Goal: Register for event/course

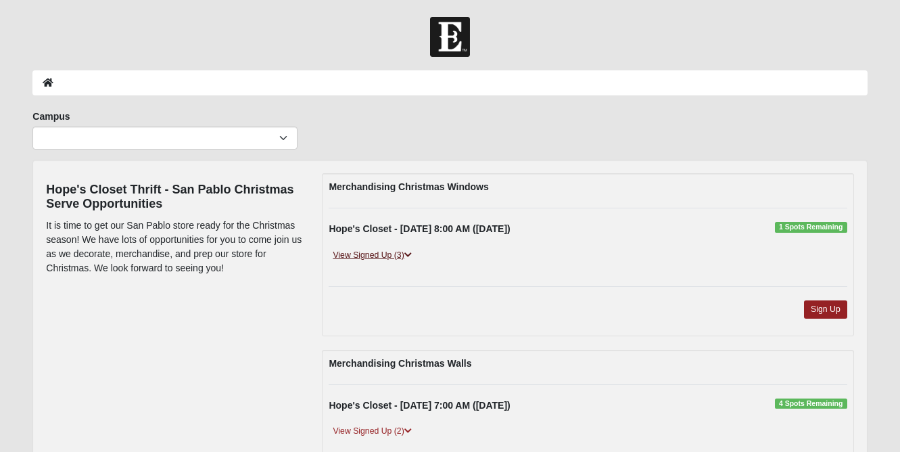
click at [388, 258] on link "View Signed Up (3)" at bounding box center [372, 255] width 87 height 14
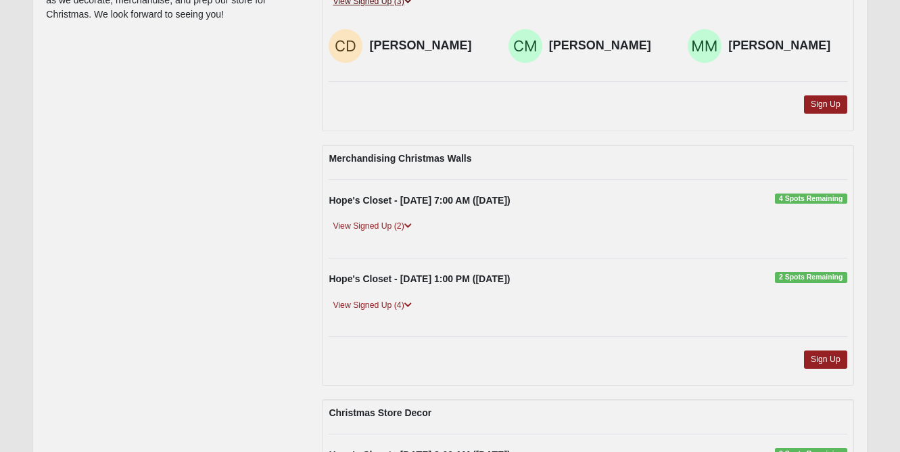
scroll to position [258, 0]
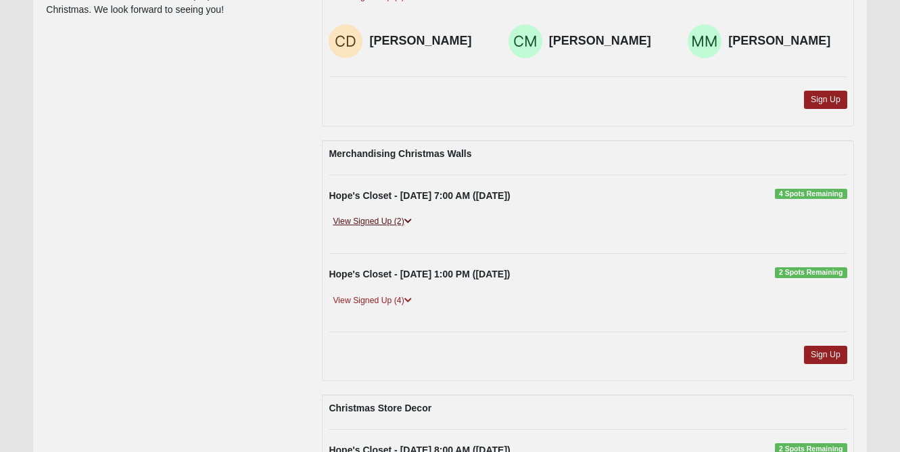
click at [398, 227] on link "View Signed Up (2)" at bounding box center [372, 221] width 87 height 14
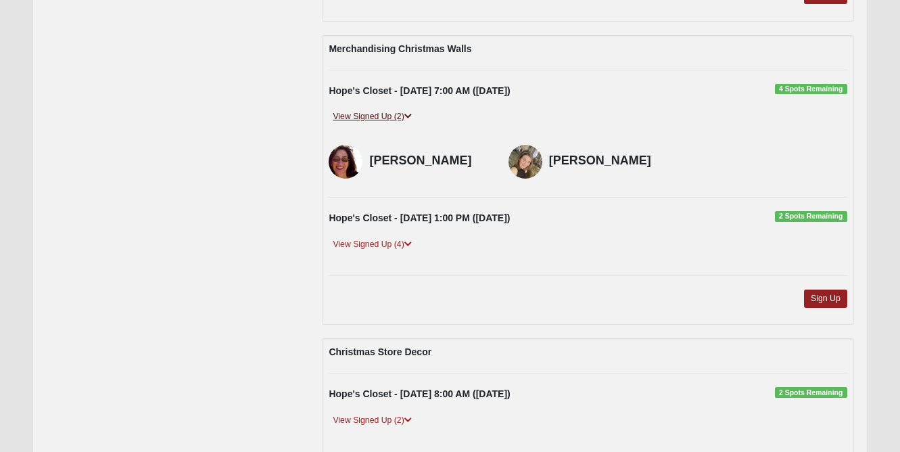
scroll to position [367, 0]
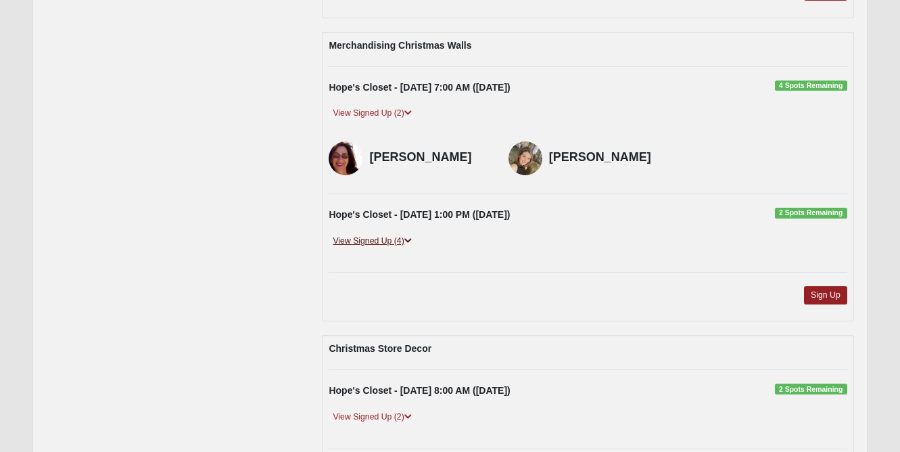
click at [388, 248] on link "View Signed Up (4)" at bounding box center [372, 241] width 87 height 14
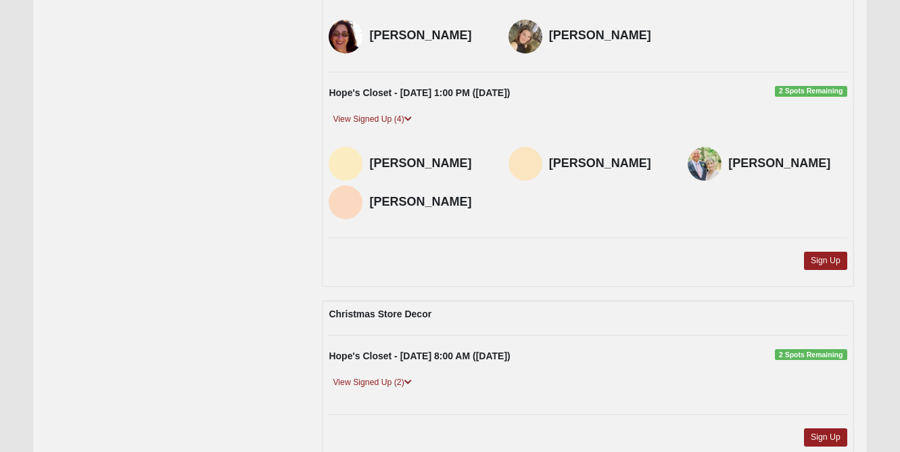
scroll to position [510, 0]
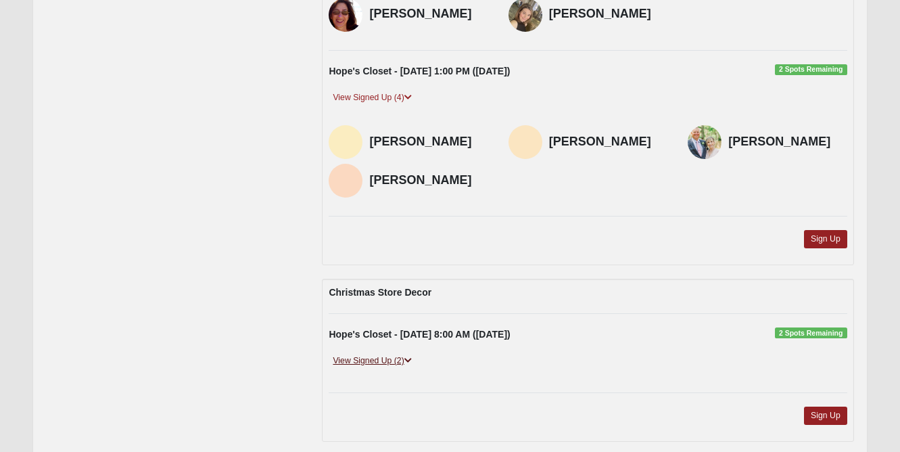
click at [364, 365] on link "View Signed Up (2)" at bounding box center [372, 361] width 87 height 14
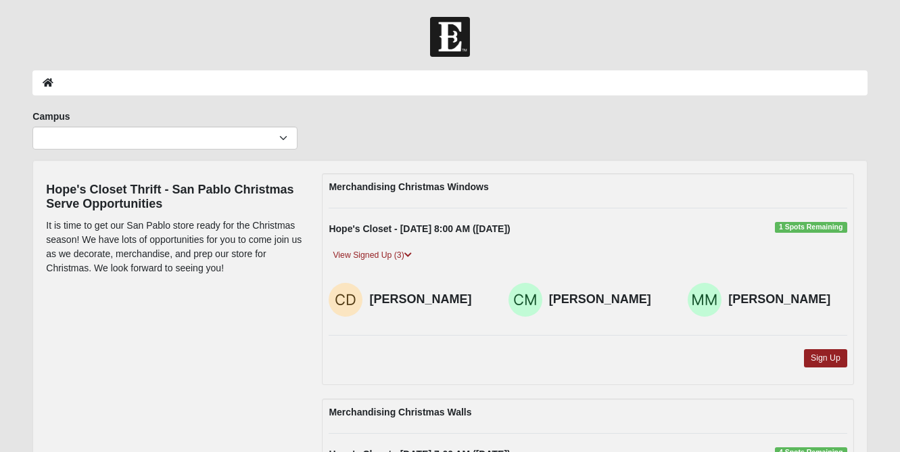
scroll to position [0, 0]
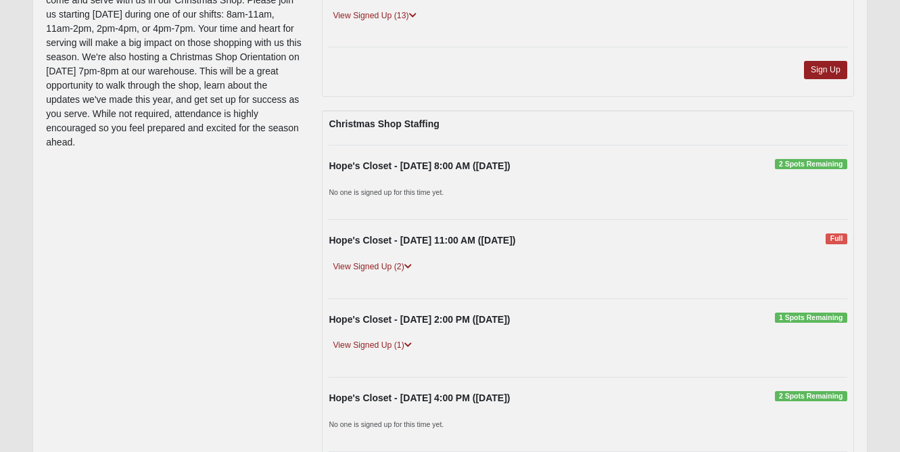
scroll to position [244, 0]
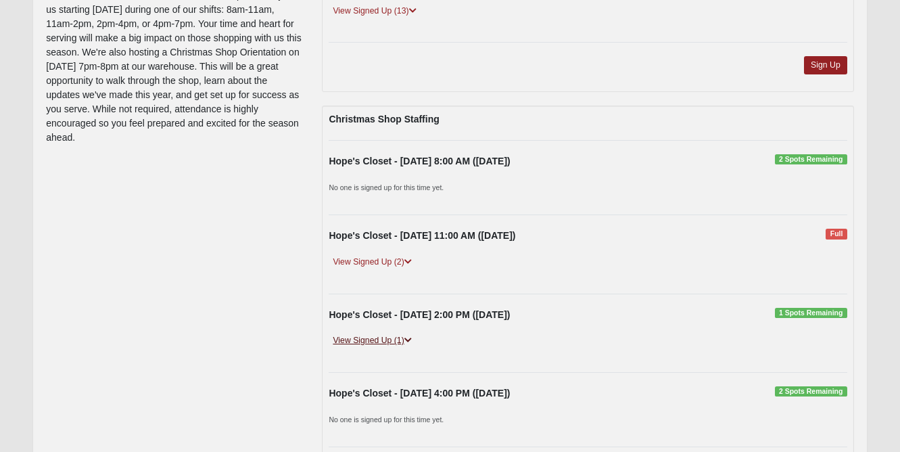
click at [395, 339] on link "View Signed Up (1)" at bounding box center [372, 341] width 87 height 14
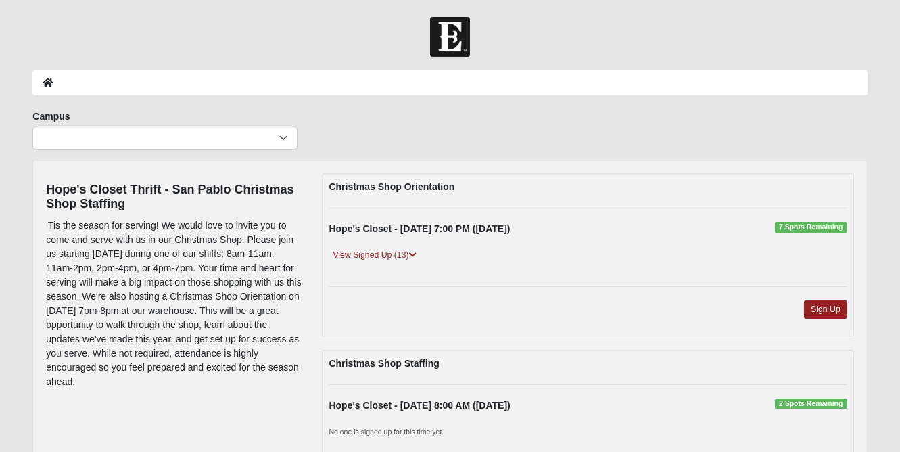
scroll to position [0, 0]
click at [402, 250] on link "View Signed Up (13)" at bounding box center [374, 255] width 91 height 14
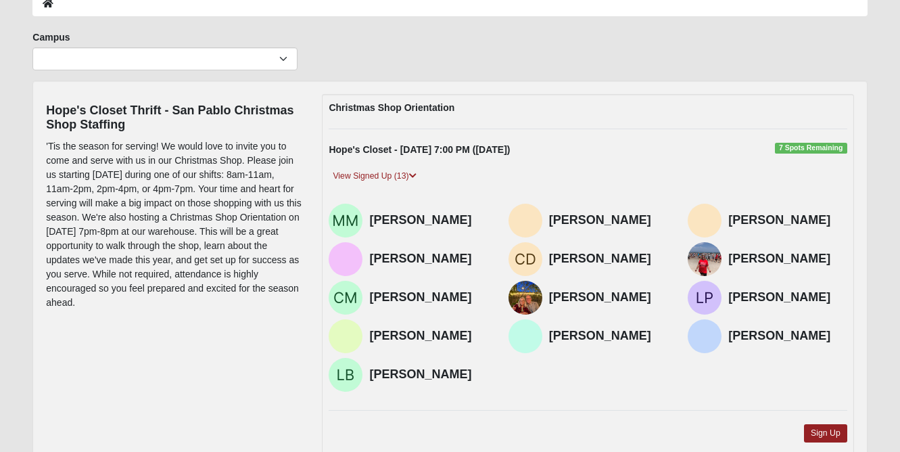
scroll to position [32, 0]
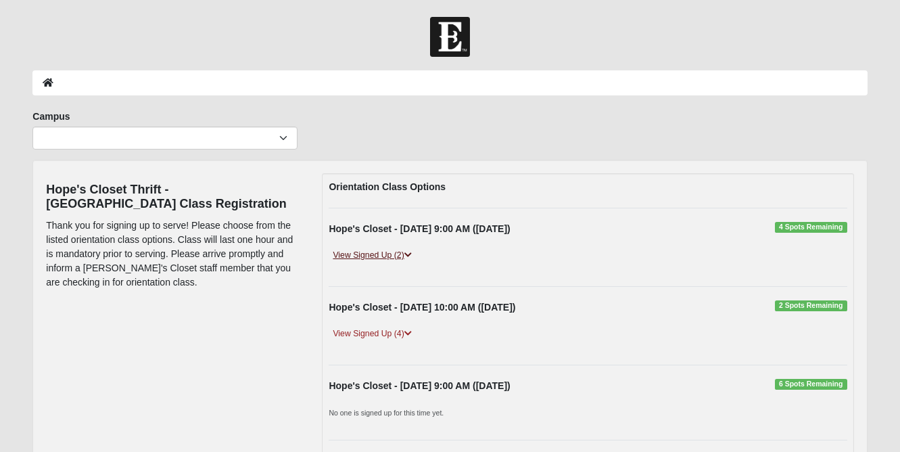
click at [380, 254] on link "View Signed Up (2)" at bounding box center [372, 255] width 87 height 14
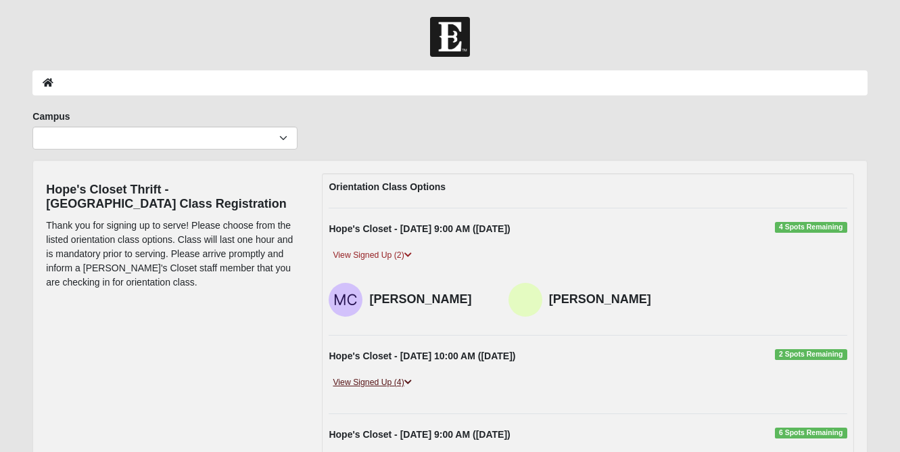
click at [369, 382] on link "View Signed Up (4)" at bounding box center [372, 382] width 87 height 14
